Goal: Task Accomplishment & Management: Manage account settings

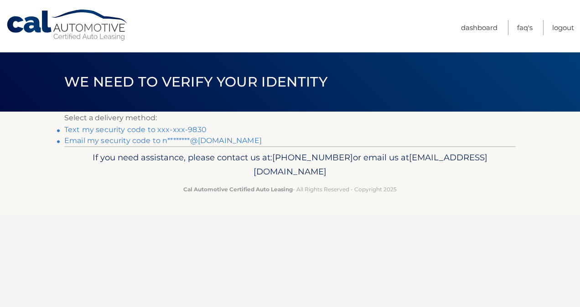
click at [157, 129] on link "Text my security code to xxx-xxx-9830" at bounding box center [135, 129] width 142 height 9
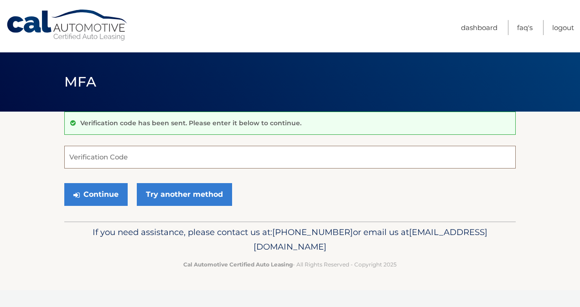
click at [146, 148] on input "Verification Code" at bounding box center [289, 157] width 451 height 23
click at [146, 150] on input "Verification Code" at bounding box center [289, 157] width 451 height 23
type input "187706"
click at [91, 192] on button "Continue" at bounding box center [95, 194] width 63 height 23
